Goal: Task Accomplishment & Management: Manage account settings

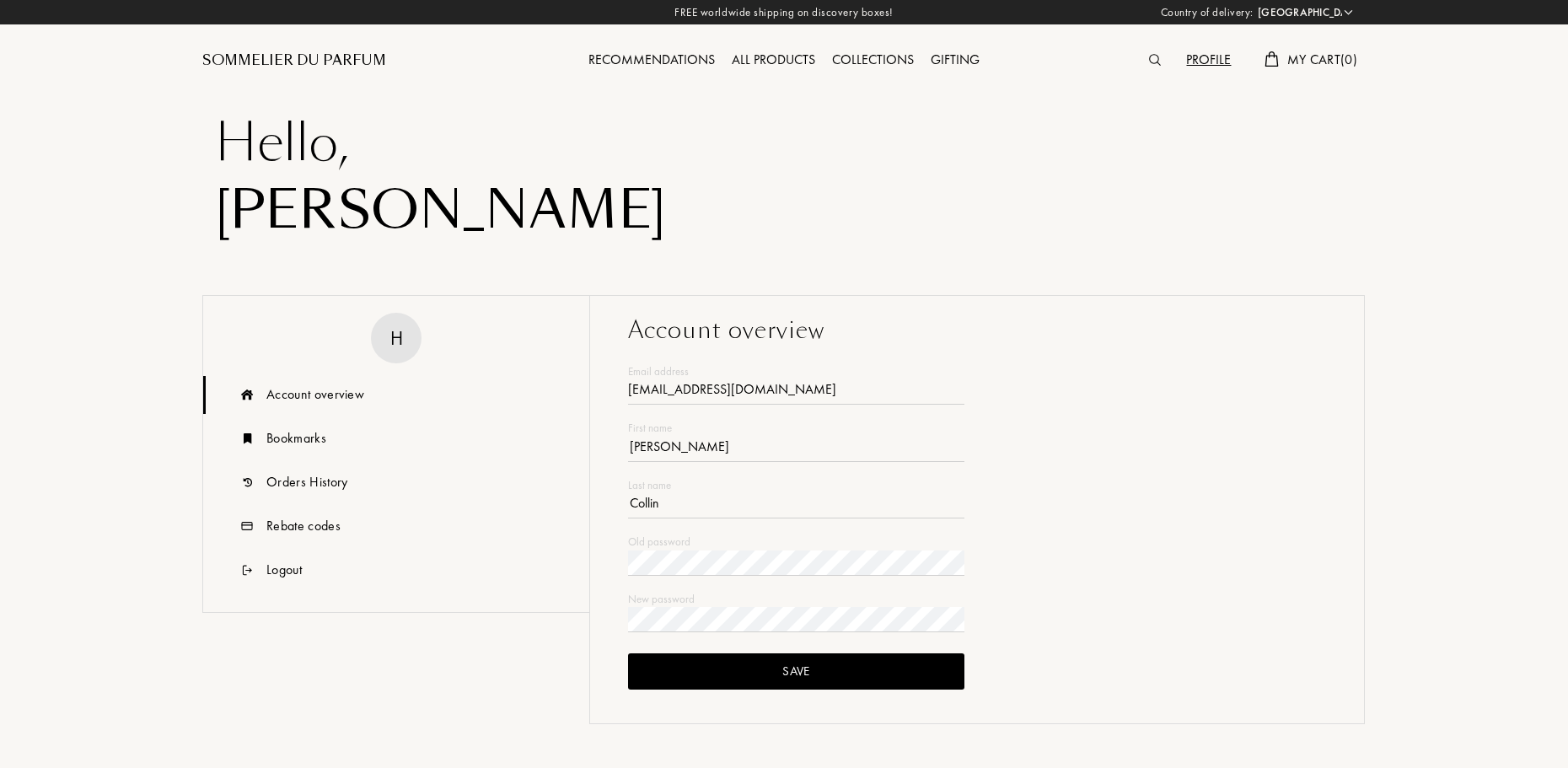
select select "FR"
click at [345, 488] on div "Orders History" at bounding box center [308, 482] width 81 height 20
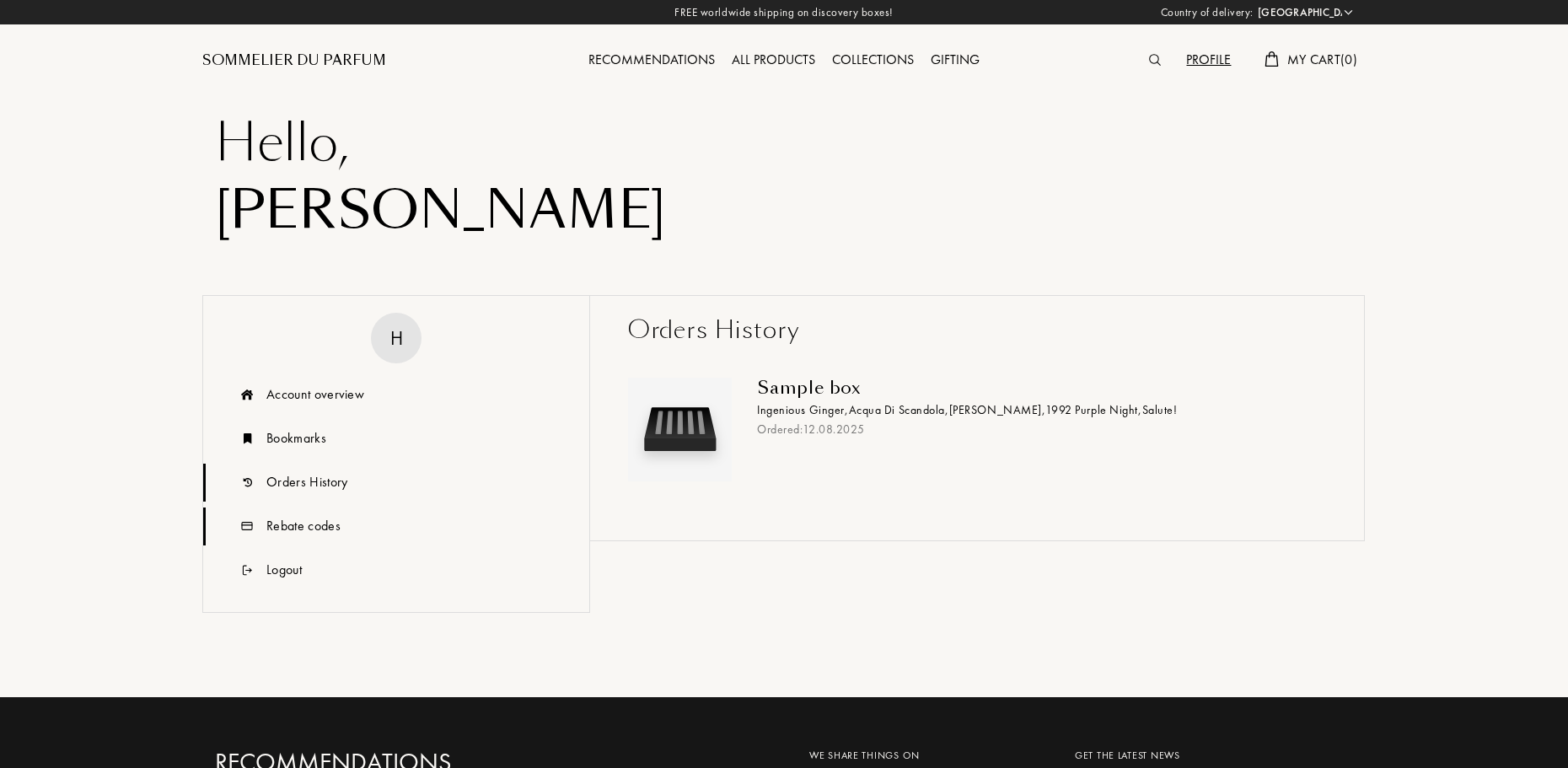
click at [325, 514] on div "Rebate codes" at bounding box center [396, 526] width 386 height 38
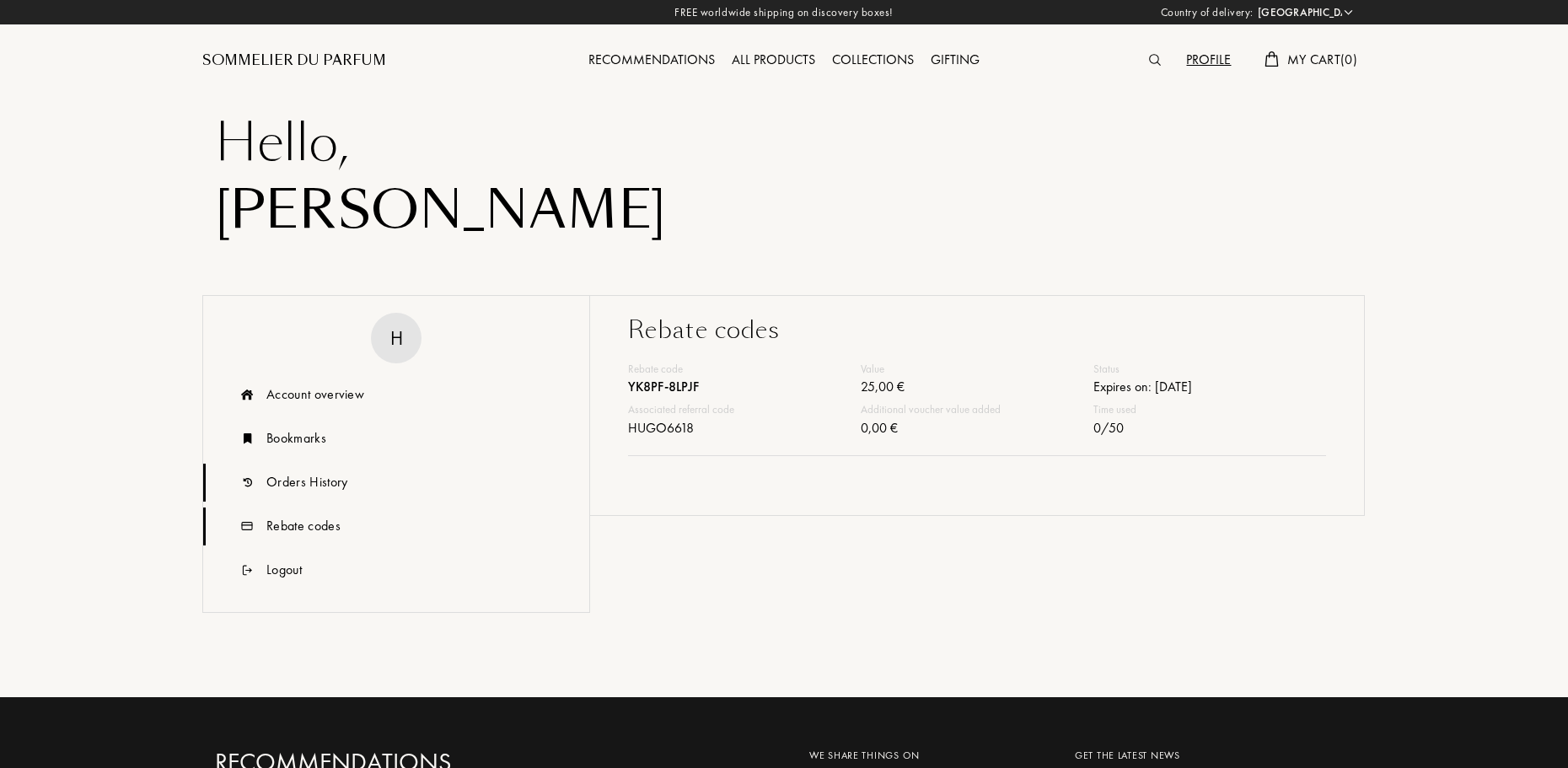
click at [325, 486] on div "Orders History" at bounding box center [308, 482] width 81 height 20
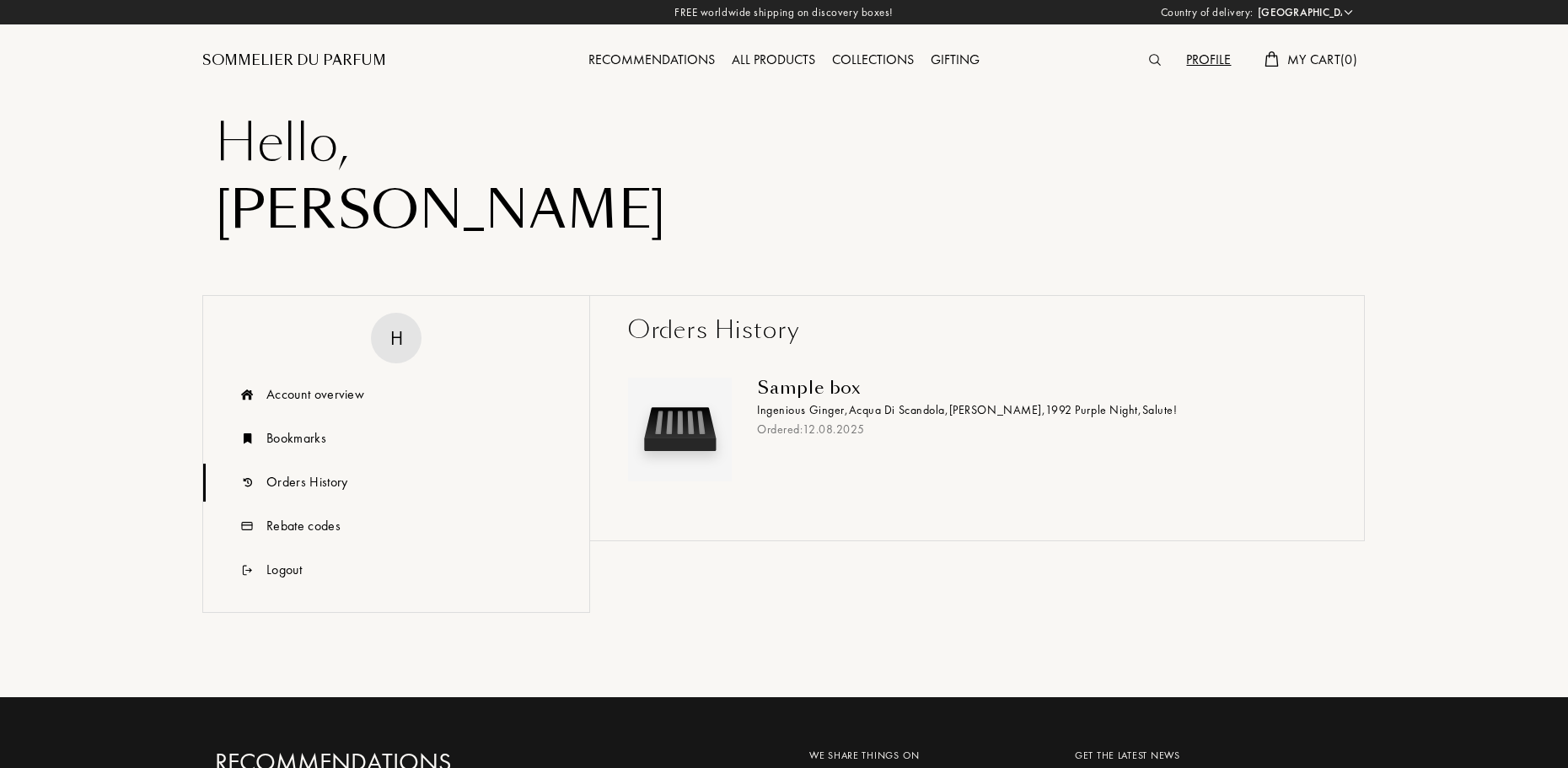
click at [785, 413] on span "Ingenious Ginger ," at bounding box center [803, 410] width 92 height 15
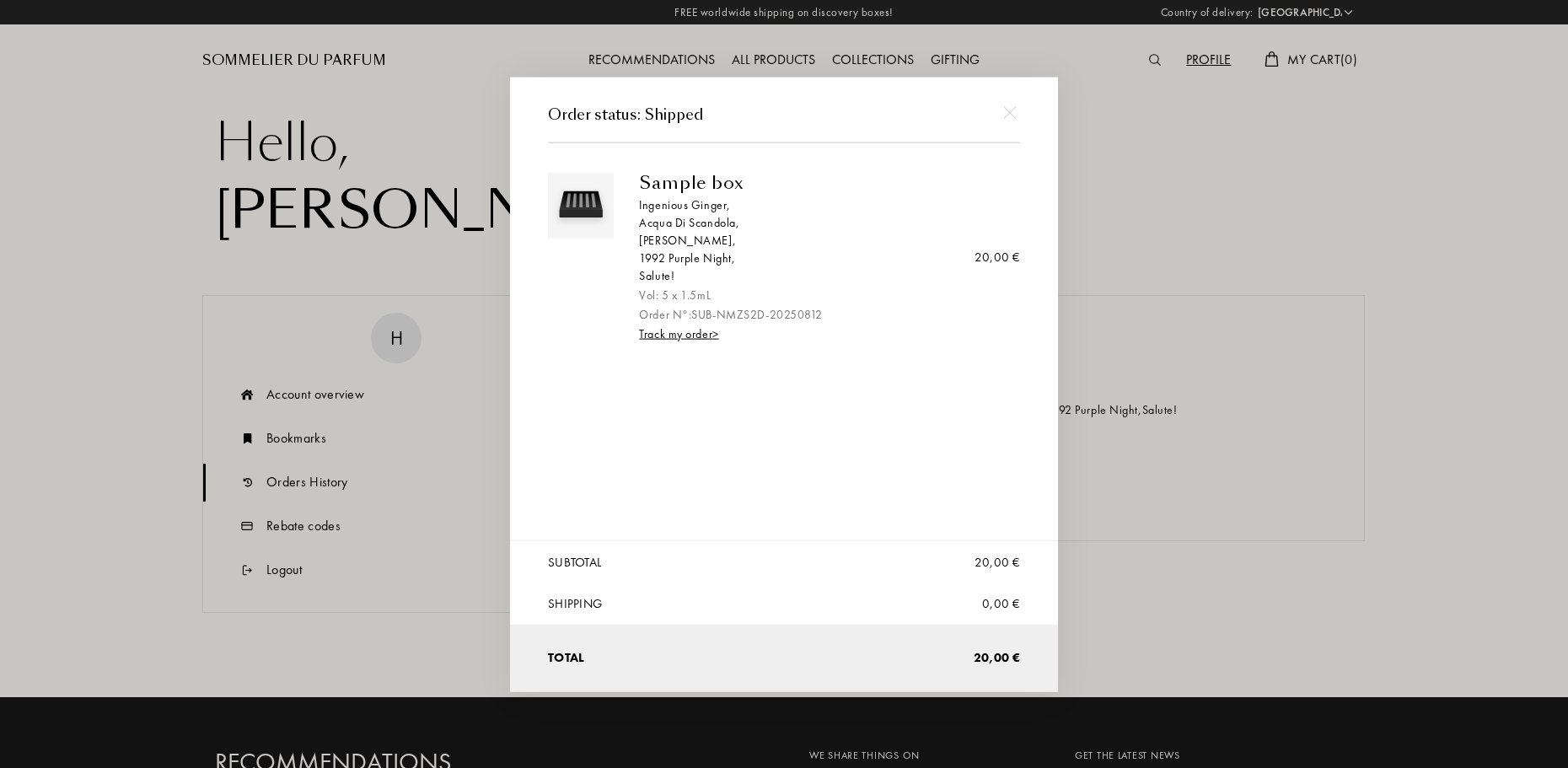
click at [1185, 399] on div at bounding box center [787, 384] width 1574 height 768
